Goal: Information Seeking & Learning: Learn about a topic

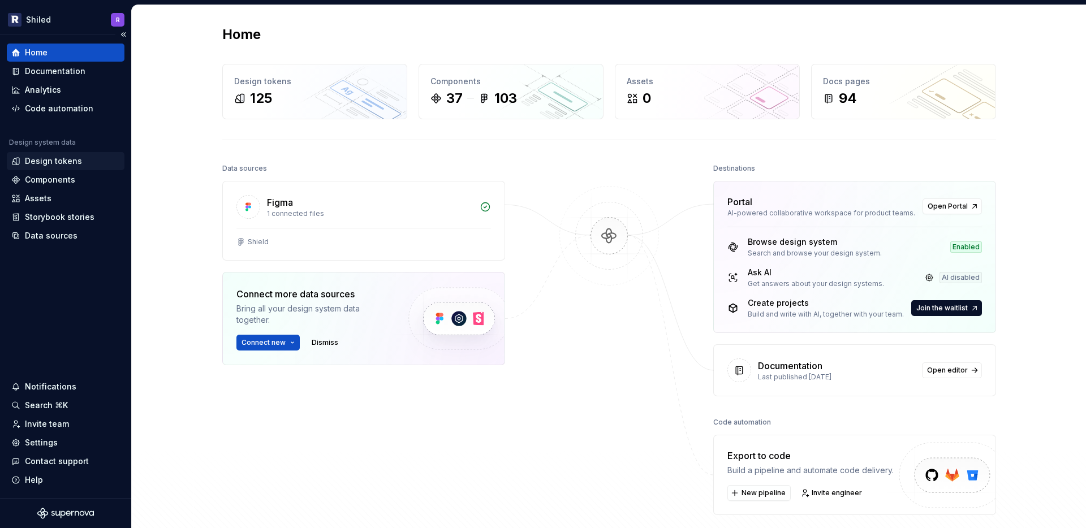
click at [50, 166] on div "Design tokens" at bounding box center [53, 160] width 57 height 11
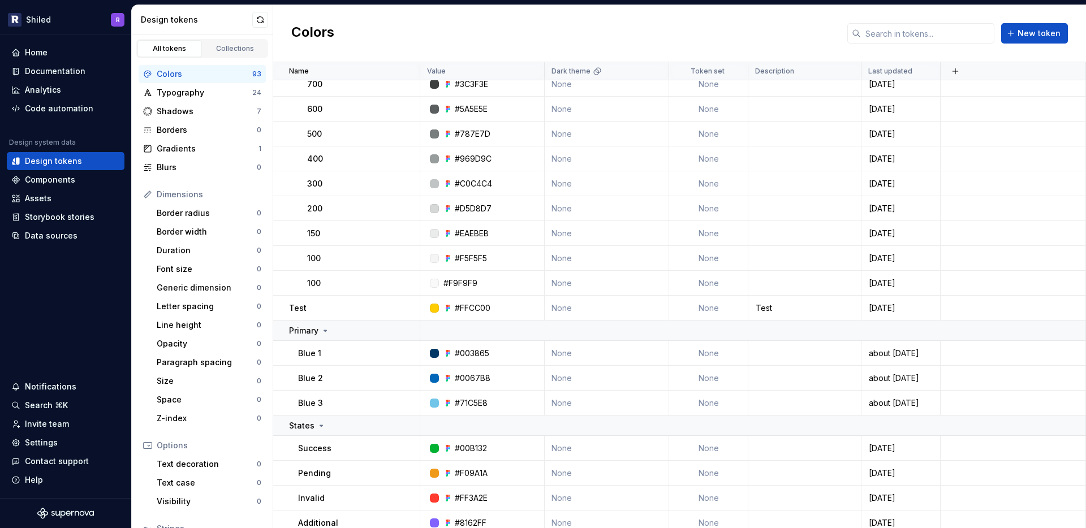
scroll to position [1959, 0]
click at [435, 305] on div at bounding box center [434, 306] width 9 height 9
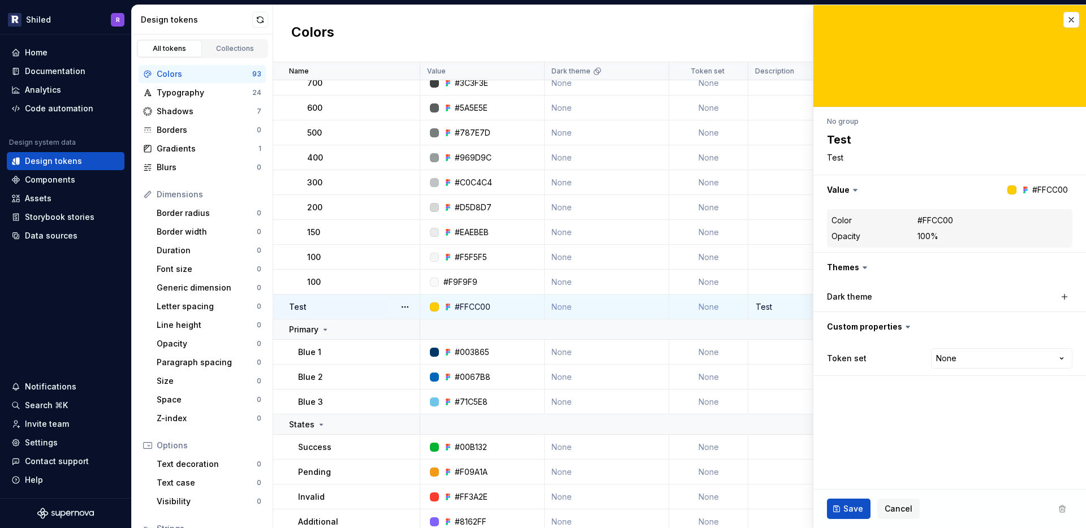
click at [435, 305] on div at bounding box center [434, 306] width 9 height 9
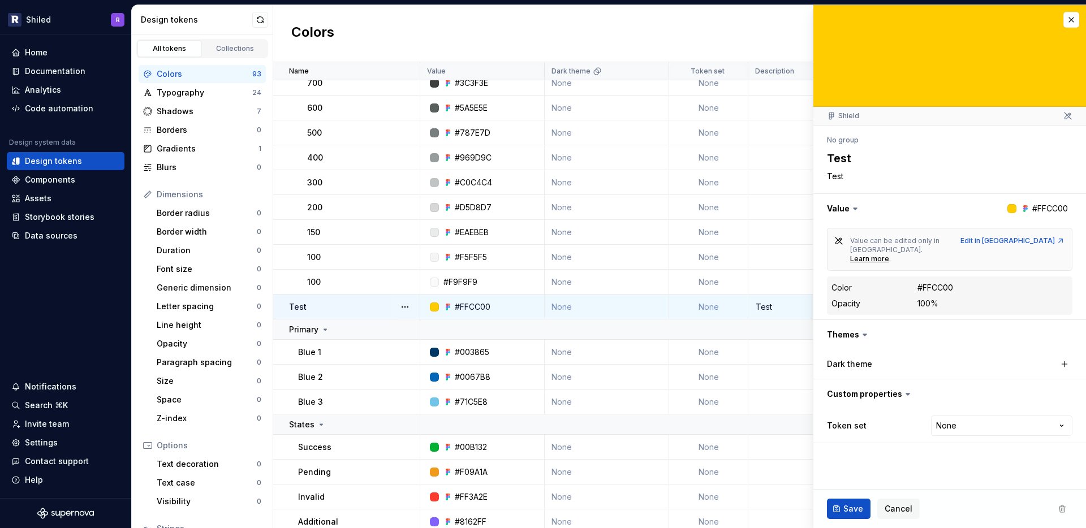
click at [938, 298] on div "100%" at bounding box center [927, 303] width 21 height 11
click at [940, 281] on div "Color #FFCC00" at bounding box center [949, 288] width 236 height 14
click at [1036, 241] on div "Edit in [GEOGRAPHIC_DATA]" at bounding box center [1012, 240] width 105 height 9
click at [1078, 19] on div "Edit color token Shield No group Test Test Value #FFCC00 Value can be edited on…" at bounding box center [948, 267] width 273 height 524
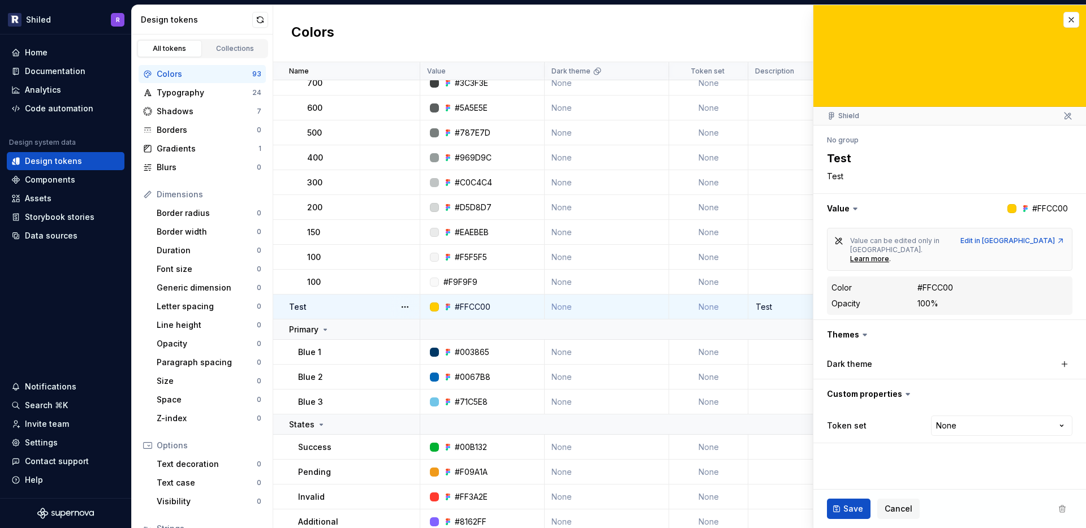
click at [755, 10] on div "Colors New token" at bounding box center [679, 33] width 812 height 57
click at [1078, 18] on button "button" at bounding box center [1071, 20] width 16 height 16
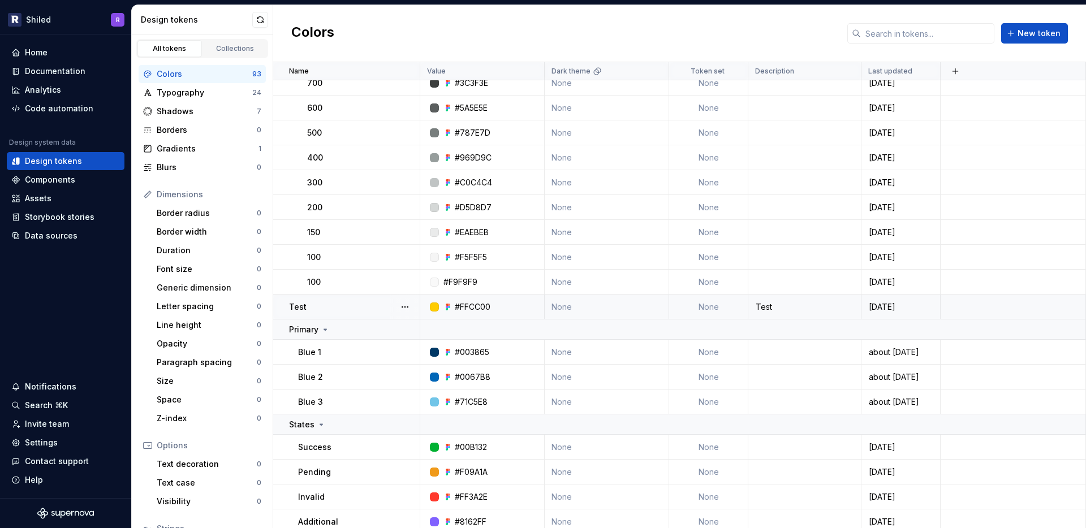
click at [703, 10] on div "Colors New token" at bounding box center [679, 33] width 812 height 57
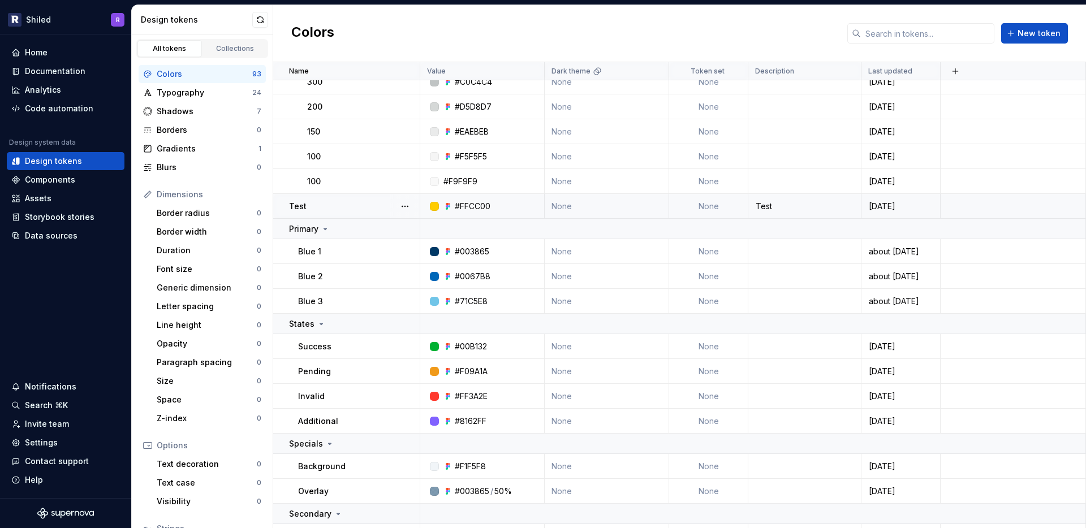
scroll to position [2130, 0]
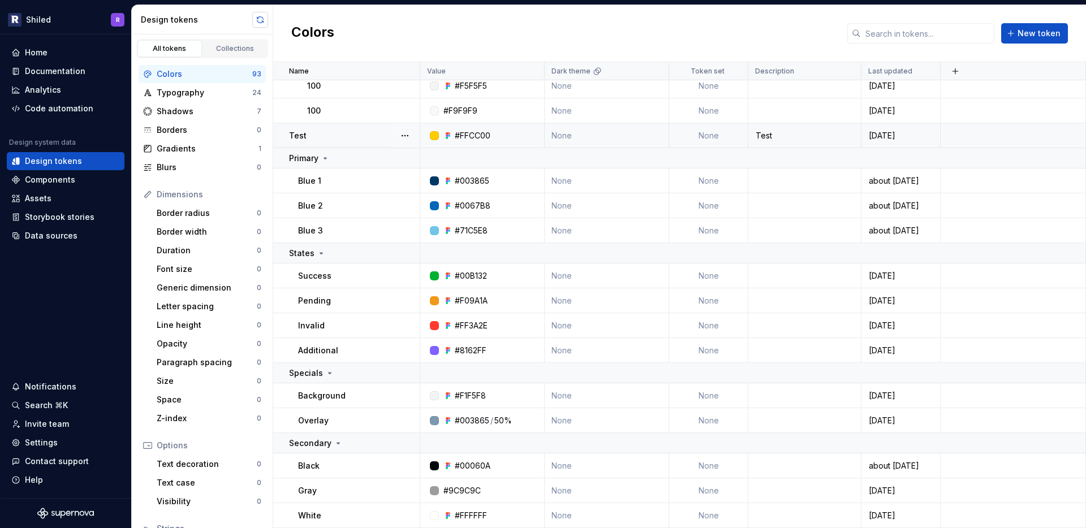
click at [265, 19] on button "button" at bounding box center [260, 20] width 16 height 16
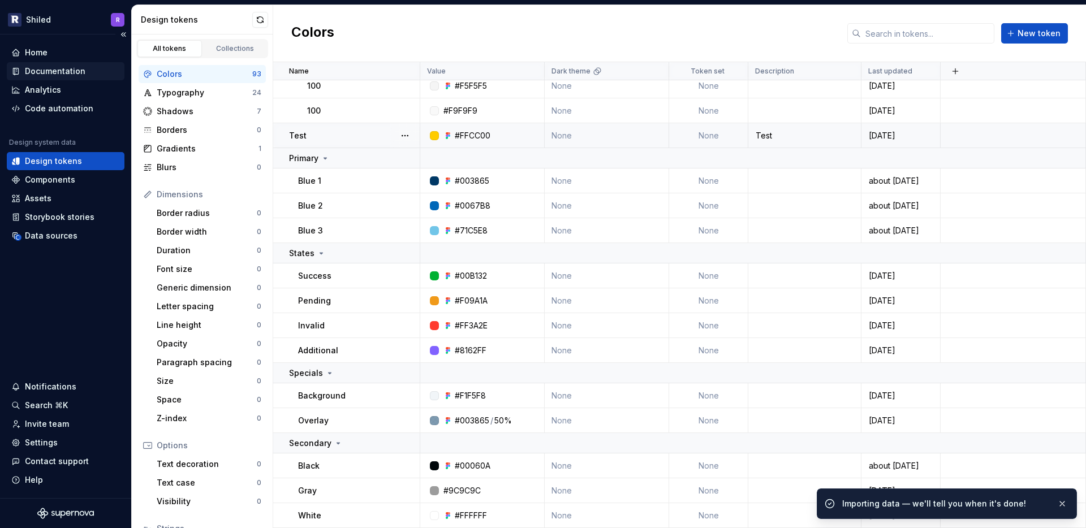
click at [48, 79] on div "Documentation" at bounding box center [66, 71] width 118 height 18
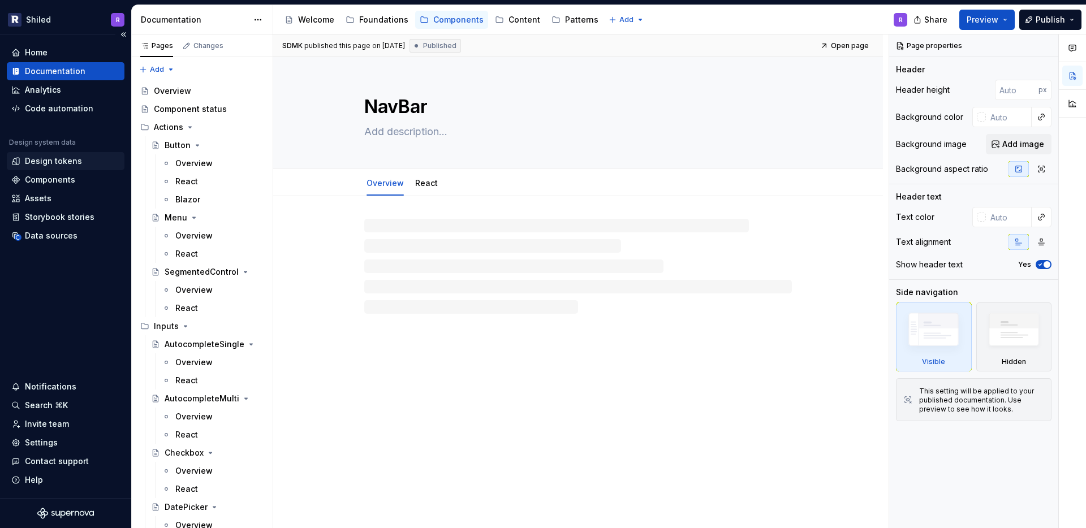
click at [65, 159] on div "Design tokens" at bounding box center [53, 160] width 57 height 11
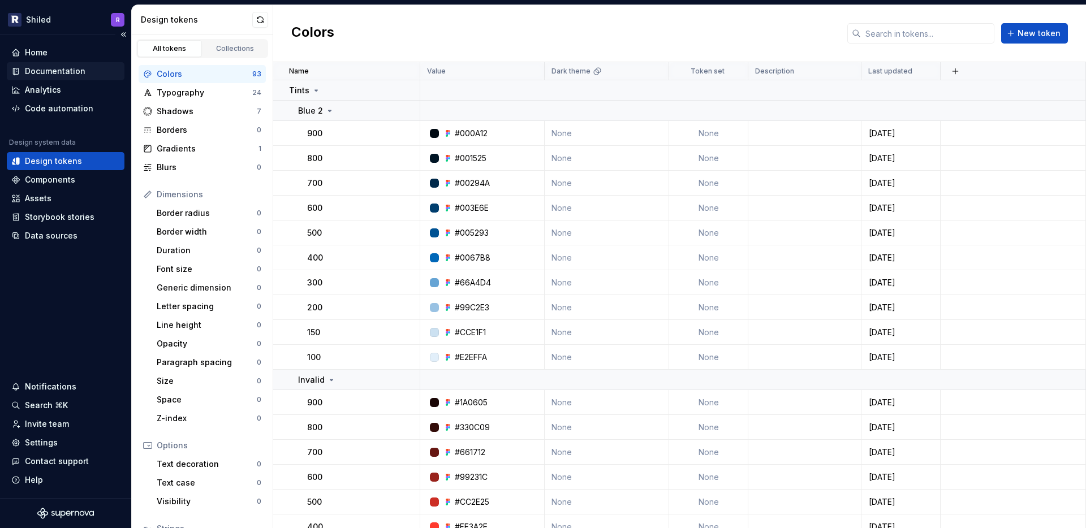
click at [62, 74] on div "Documentation" at bounding box center [55, 71] width 60 height 11
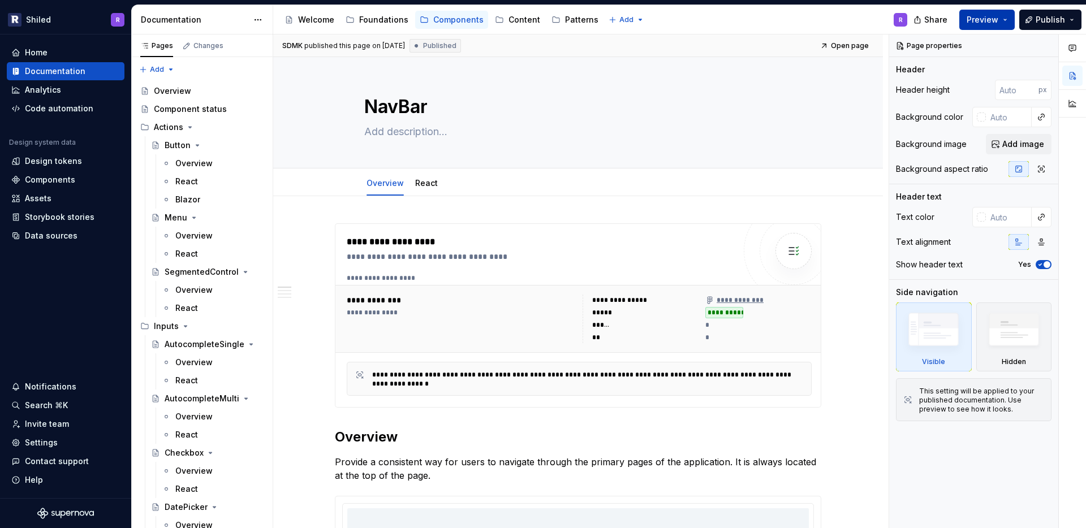
click at [1009, 20] on button "Preview" at bounding box center [986, 20] width 55 height 20
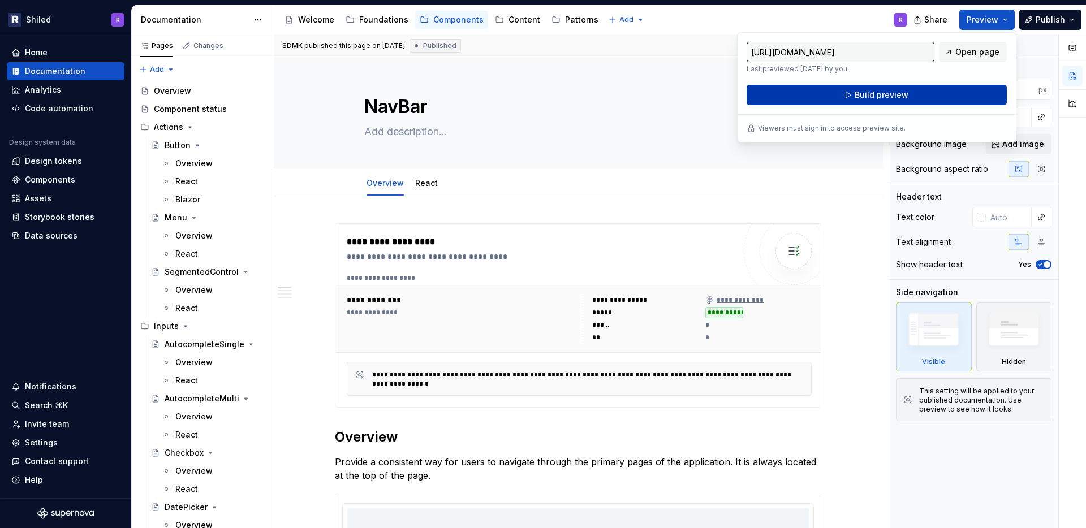
click at [889, 93] on span "Build preview" at bounding box center [881, 94] width 54 height 11
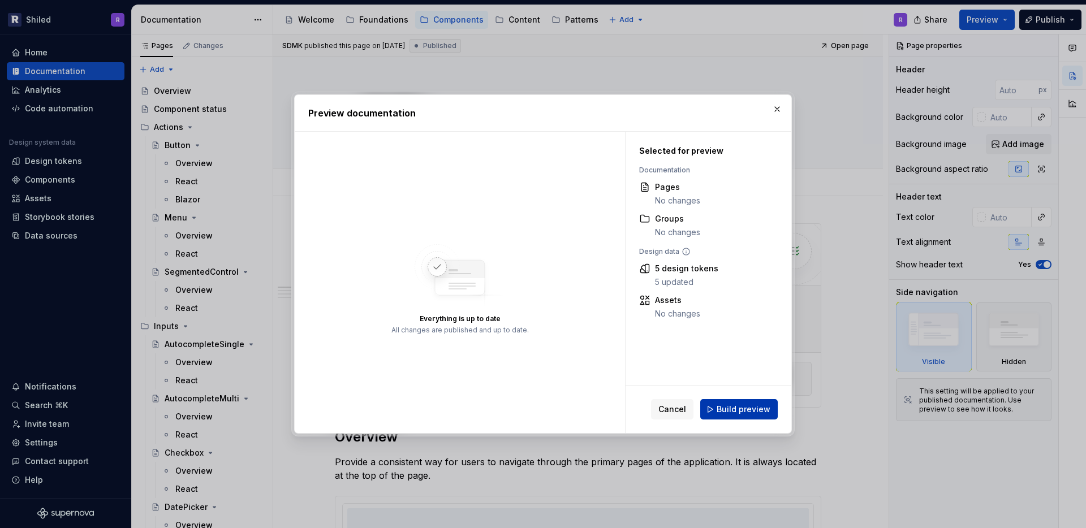
click at [736, 413] on span "Build preview" at bounding box center [743, 409] width 54 height 11
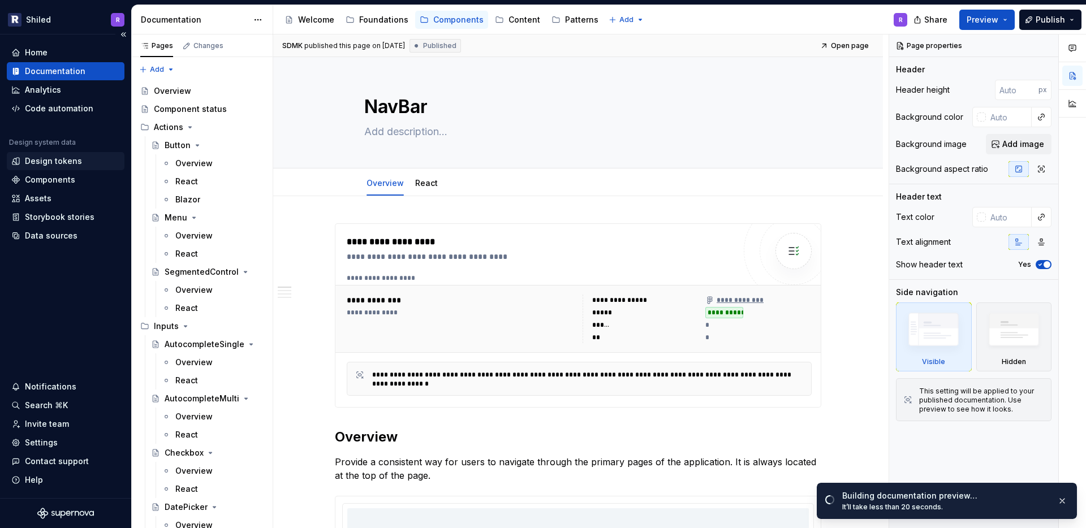
click at [61, 169] on div "Design tokens" at bounding box center [66, 161] width 118 height 18
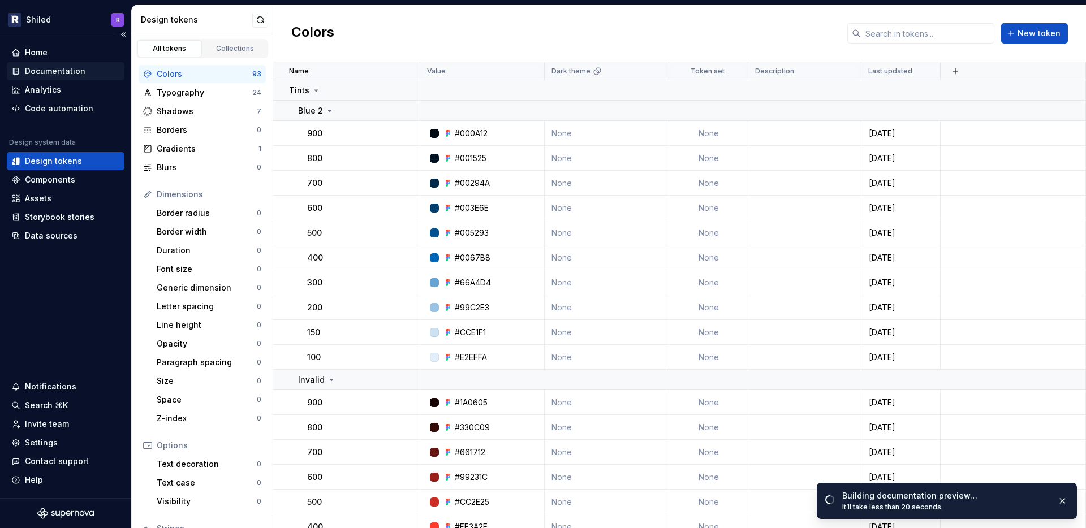
click at [43, 67] on div "Documentation" at bounding box center [55, 71] width 60 height 11
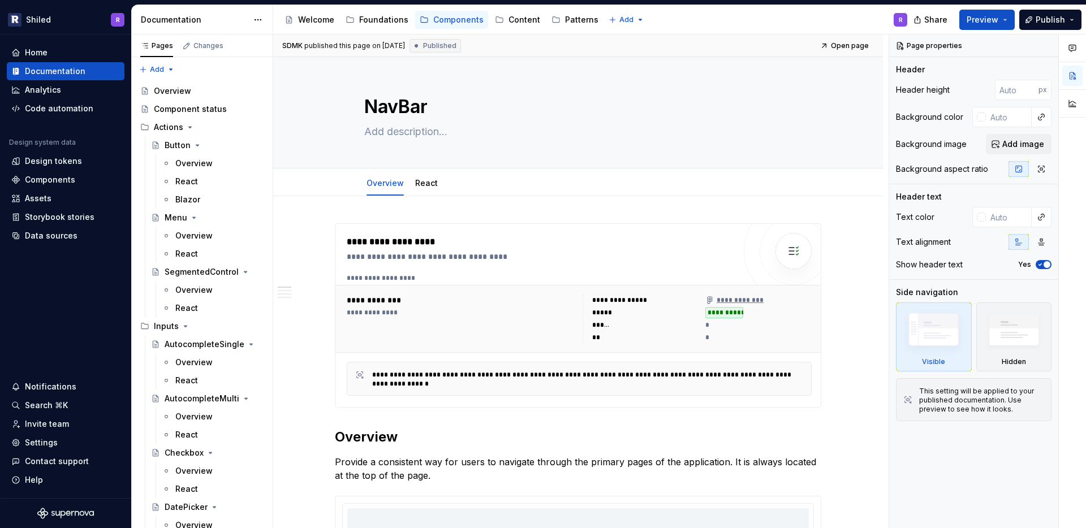
type textarea "*"
